Goal: Information Seeking & Learning: Find specific fact

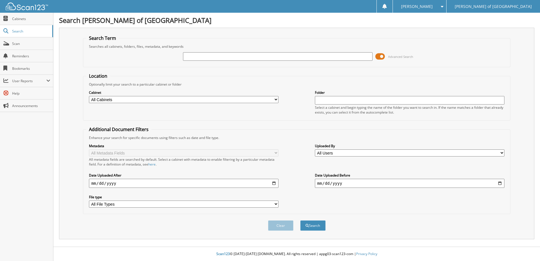
click at [203, 55] on input "text" at bounding box center [277, 56] width 189 height 8
paste input "24782"
type input "24782"
click at [316, 226] on button "Search" at bounding box center [312, 225] width 25 height 10
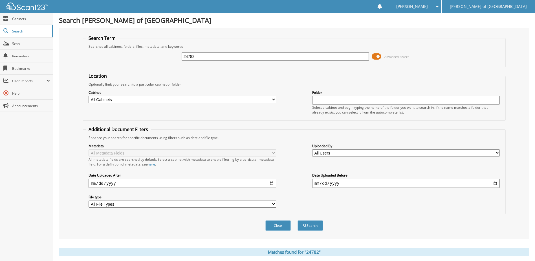
drag, startPoint x: 203, startPoint y: 57, endPoint x: 115, endPoint y: 47, distance: 88.0
click at [115, 48] on fieldset "Search Term Searches all cabinets, folders, files, metadata, and keywords 24782…" at bounding box center [294, 51] width 423 height 32
type input "24979"
click at [298, 220] on button "Search" at bounding box center [310, 225] width 25 height 10
drag, startPoint x: 209, startPoint y: 57, endPoint x: 145, endPoint y: 66, distance: 63.9
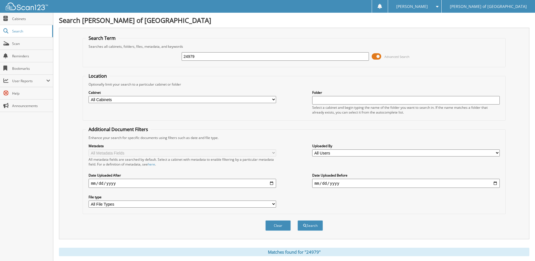
click at [146, 67] on fieldset "Search Term Searches all cabinets, folders, files, metadata, and keywords 24979…" at bounding box center [294, 51] width 423 height 32
type input "24537"
click at [298, 220] on button "Search" at bounding box center [310, 225] width 25 height 10
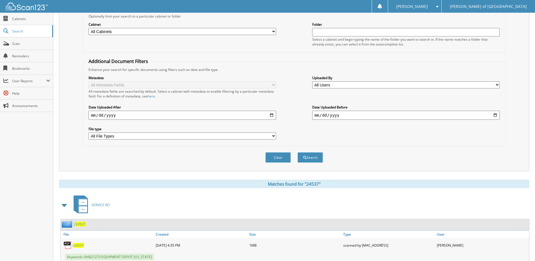
scroll to position [122, 0]
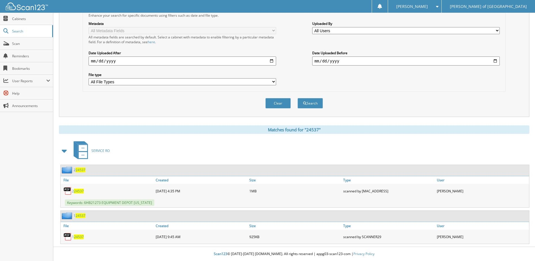
click at [215, 111] on div "Clear Search" at bounding box center [294, 103] width 423 height 23
click at [21, 41] on span "Scan" at bounding box center [31, 43] width 38 height 5
